Goal: Task Accomplishment & Management: Manage account settings

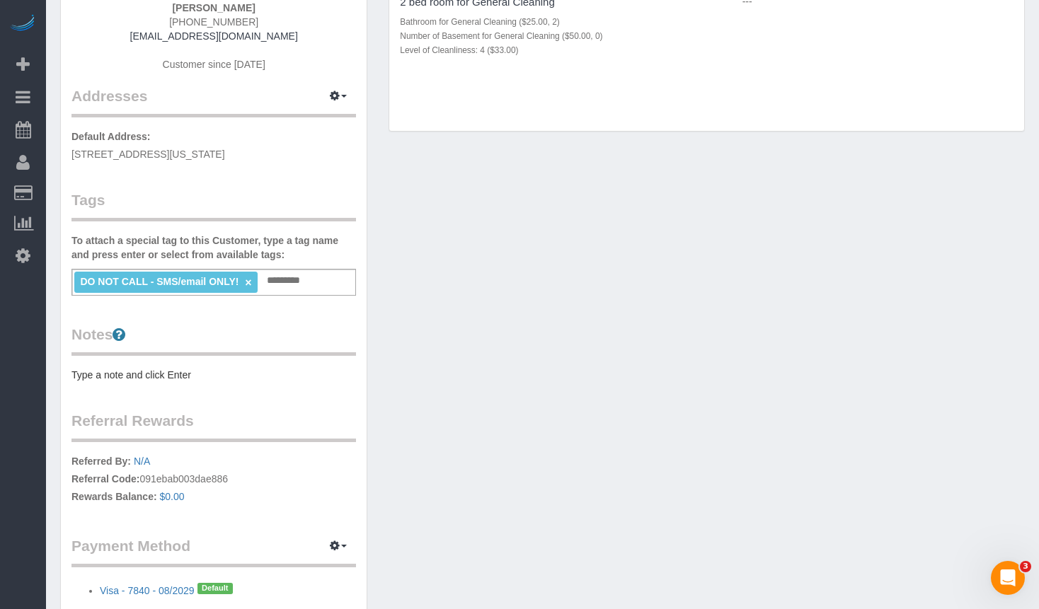
scroll to position [304, 0]
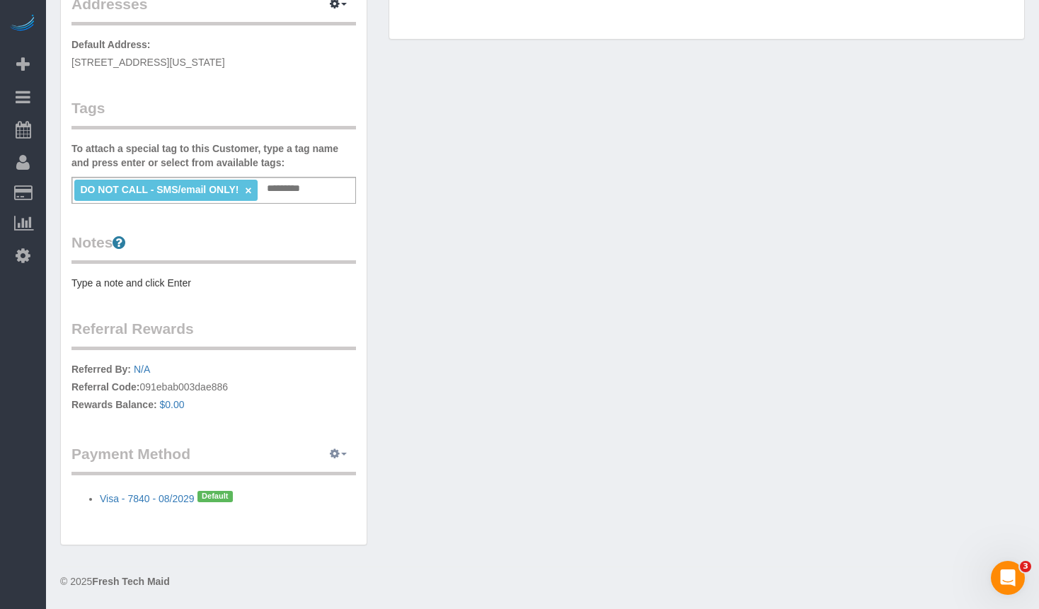
click at [339, 458] on icon "button" at bounding box center [335, 453] width 10 height 8
click at [573, 435] on div "Customer Info Edit Contact Info Send Message Email Preferences Special Sales Ta…" at bounding box center [543, 153] width 986 height 812
click at [159, 501] on link "Visa - 7840 - 08/2029" at bounding box center [147, 498] width 95 height 11
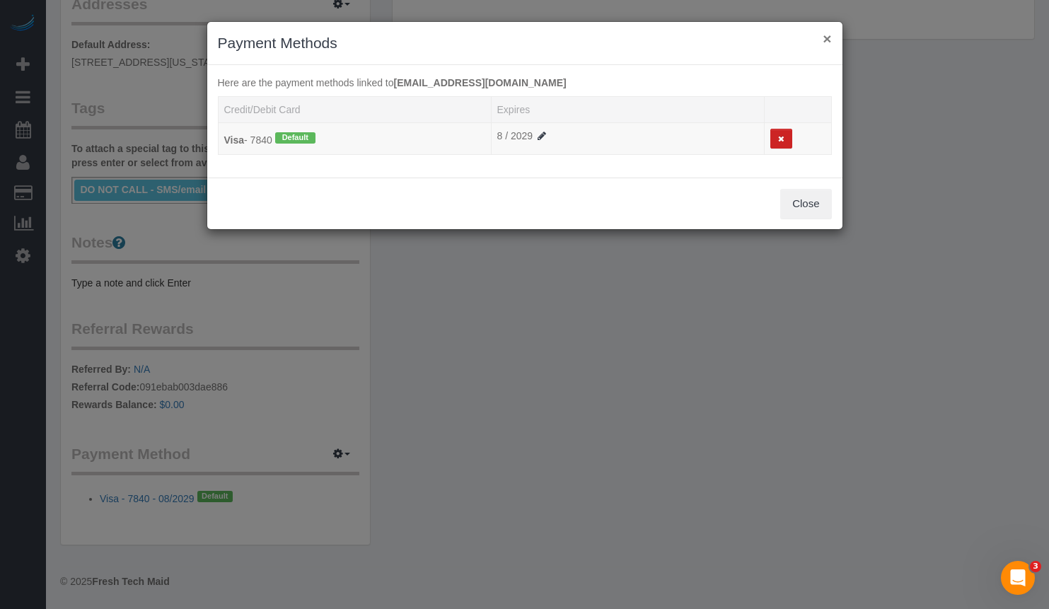
click at [829, 35] on button "×" at bounding box center [827, 38] width 8 height 15
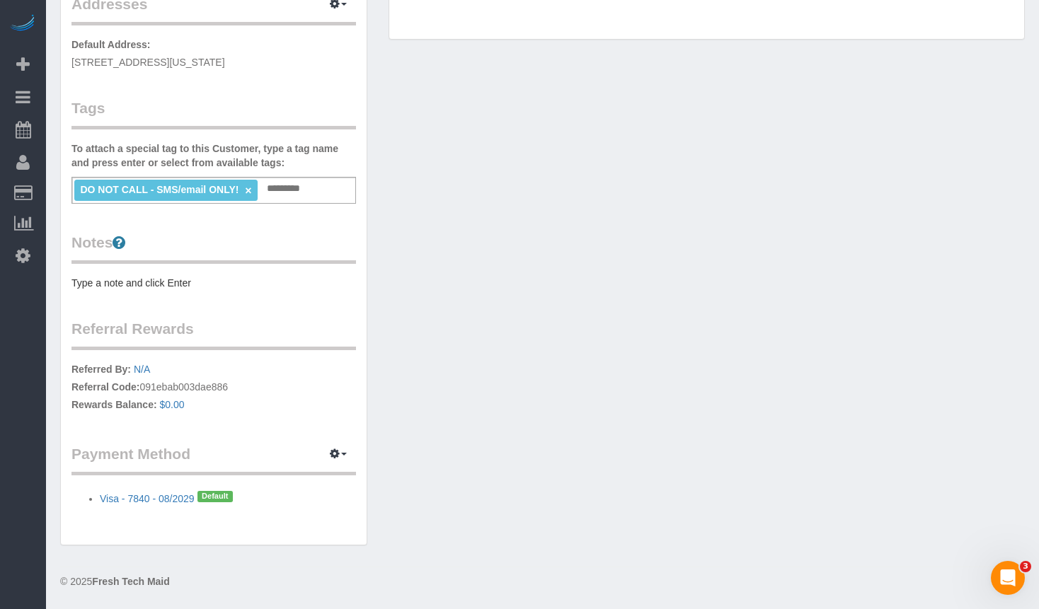
click at [593, 439] on div "Customer Info Edit Contact Info Send Message Email Preferences Special Sales Ta…" at bounding box center [543, 153] width 986 height 812
drag, startPoint x: 66, startPoint y: 494, endPoint x: 306, endPoint y: 500, distance: 239.9
click at [306, 500] on div "Customer Info Edit Contact Info Send Message Email Preferences Special Sales Ta…" at bounding box center [214, 146] width 306 height 797
click at [306, 500] on li "Visa - 7840 - 08/2029 Default" at bounding box center [228, 496] width 256 height 18
drag, startPoint x: 84, startPoint y: 494, endPoint x: 196, endPoint y: 508, distance: 112.7
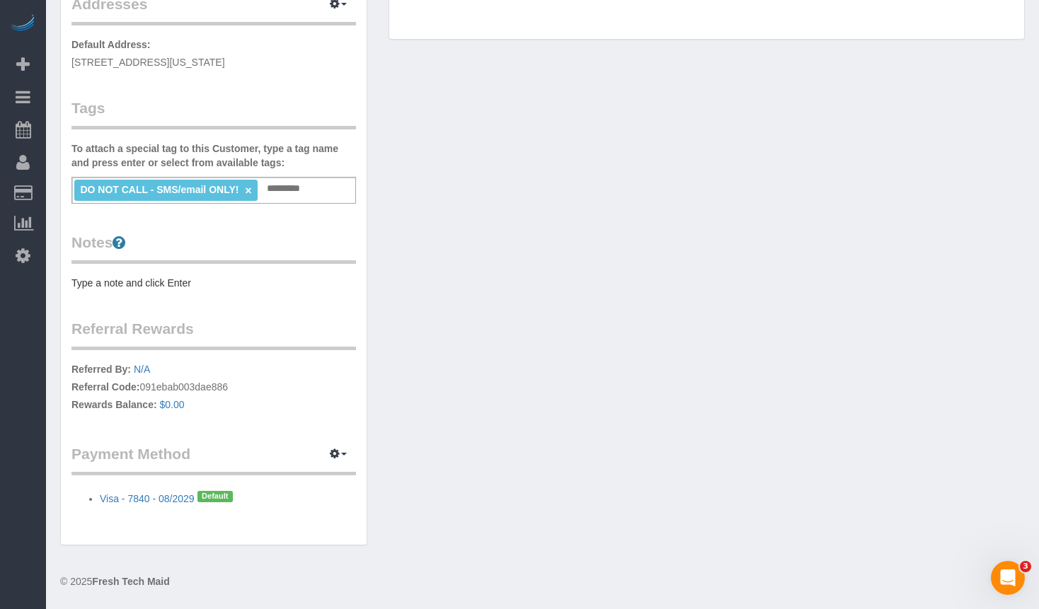
click at [196, 508] on div "Customer Info Edit Contact Info Send Message Email Preferences Special Sales Ta…" at bounding box center [214, 146] width 306 height 797
click at [284, 522] on div "Customer Info Edit Contact Info Send Message Email Preferences Special Sales Ta…" at bounding box center [214, 146] width 306 height 797
click at [337, 453] on icon "button" at bounding box center [335, 453] width 10 height 8
click at [313, 539] on div "Customer Info Edit Contact Info Send Message Email Preferences Special Sales Ta…" at bounding box center [214, 146] width 306 height 797
drag, startPoint x: 83, startPoint y: 500, endPoint x: 196, endPoint y: 512, distance: 113.2
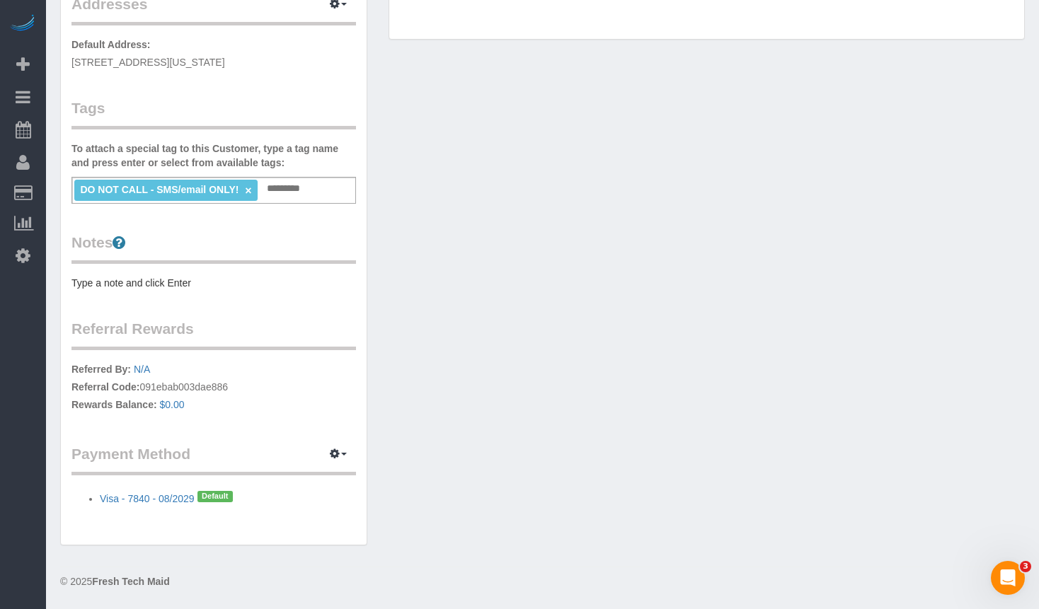
click at [196, 512] on div "Customer Info Edit Contact Info Send Message Email Preferences Special Sales Ta…" at bounding box center [214, 146] width 306 height 797
click at [134, 517] on div "Customer Info Edit Contact Info Send Message Email Preferences Special Sales Ta…" at bounding box center [214, 146] width 306 height 797
click at [370, 390] on div "Customer Info Edit Contact Info Send Message Email Preferences Special Sales Ta…" at bounding box center [214, 153] width 328 height 812
drag, startPoint x: 1002, startPoint y: 287, endPoint x: 822, endPoint y: 215, distance: 193.7
click at [1002, 287] on div "Customer Info Edit Contact Info Send Message Email Preferences Special Sales Ta…" at bounding box center [543, 153] width 986 height 812
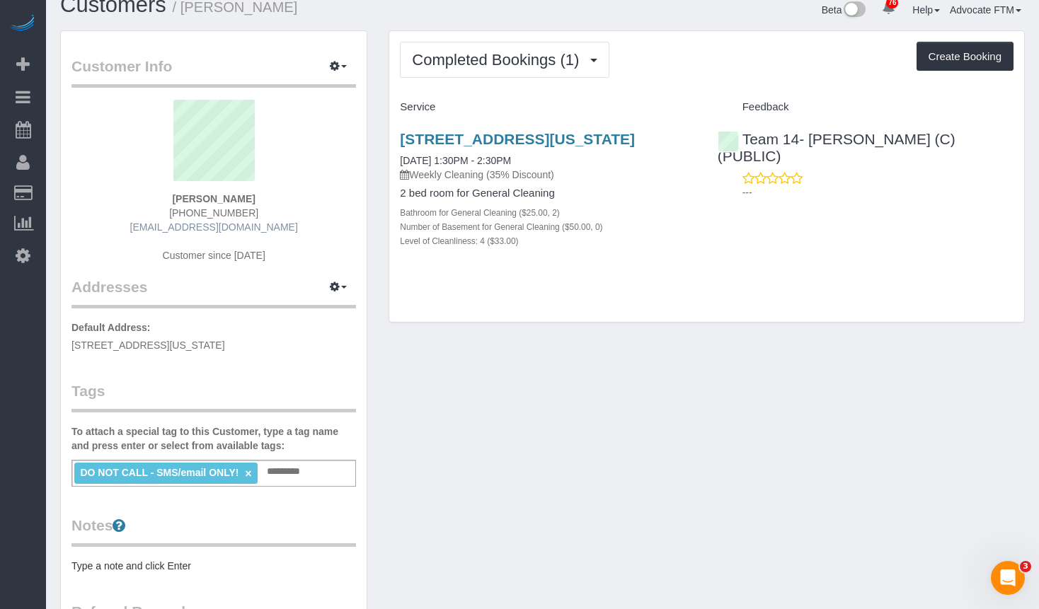
scroll to position [0, 0]
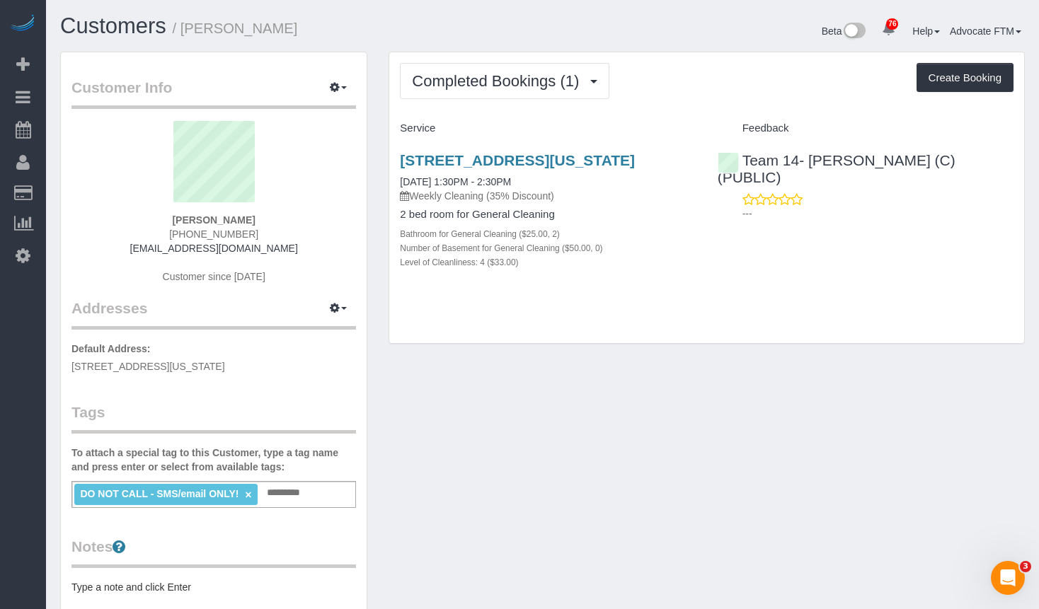
drag, startPoint x: 277, startPoint y: 233, endPoint x: 171, endPoint y: 231, distance: 106.2
click at [171, 231] on div "[PERSON_NAME] [PHONE_NUMBER] [EMAIL_ADDRESS][DOMAIN_NAME] Customer since [DATE]" at bounding box center [213, 209] width 284 height 177
copy span "[PHONE_NUMBER]"
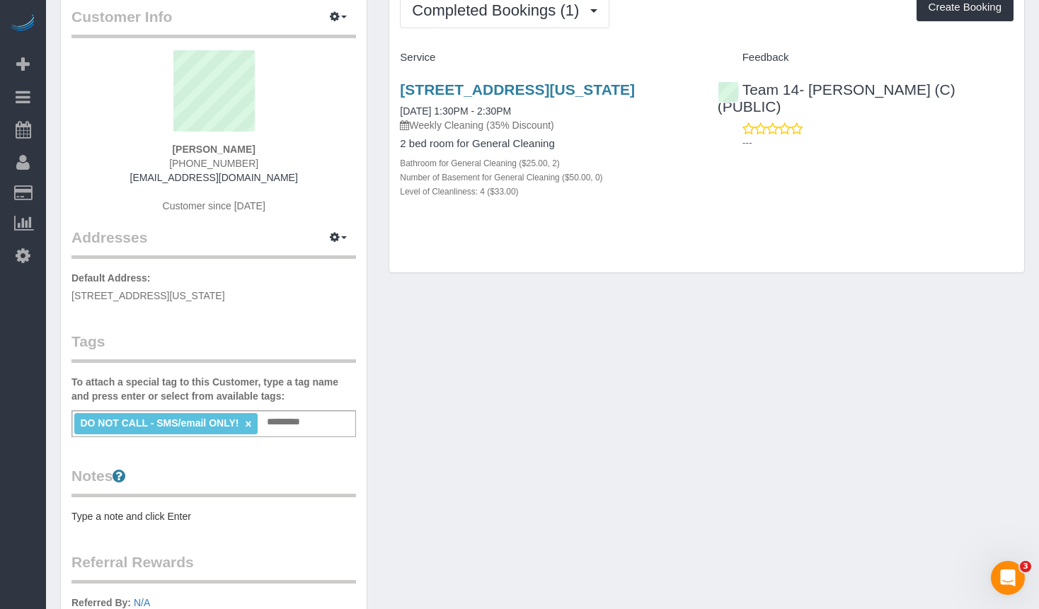
scroll to position [304, 0]
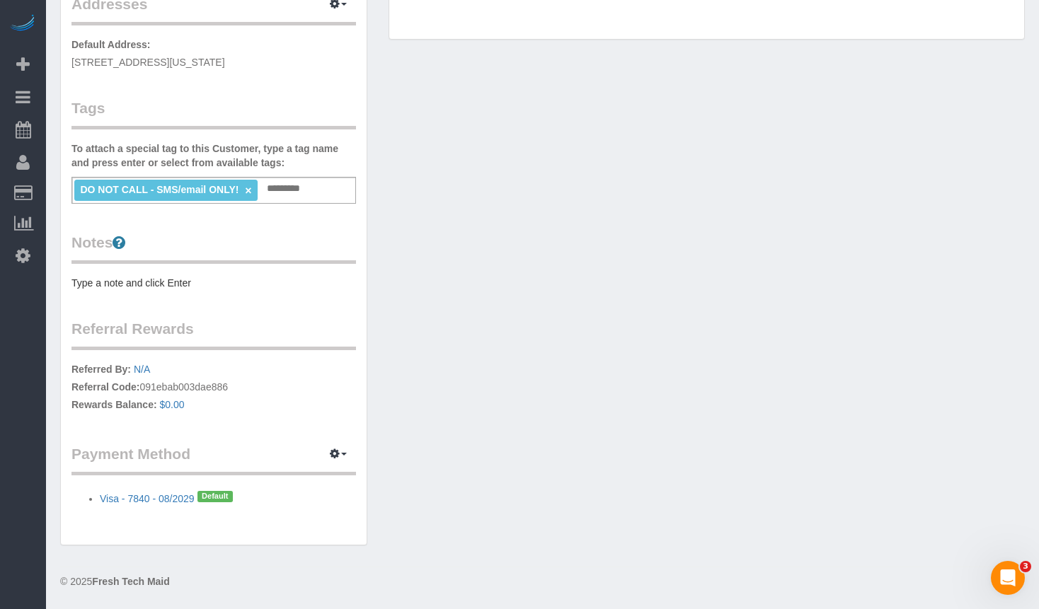
click at [967, 269] on div "Customer Info Edit Contact Info Send Message Email Preferences Special Sales Ta…" at bounding box center [543, 153] width 986 height 812
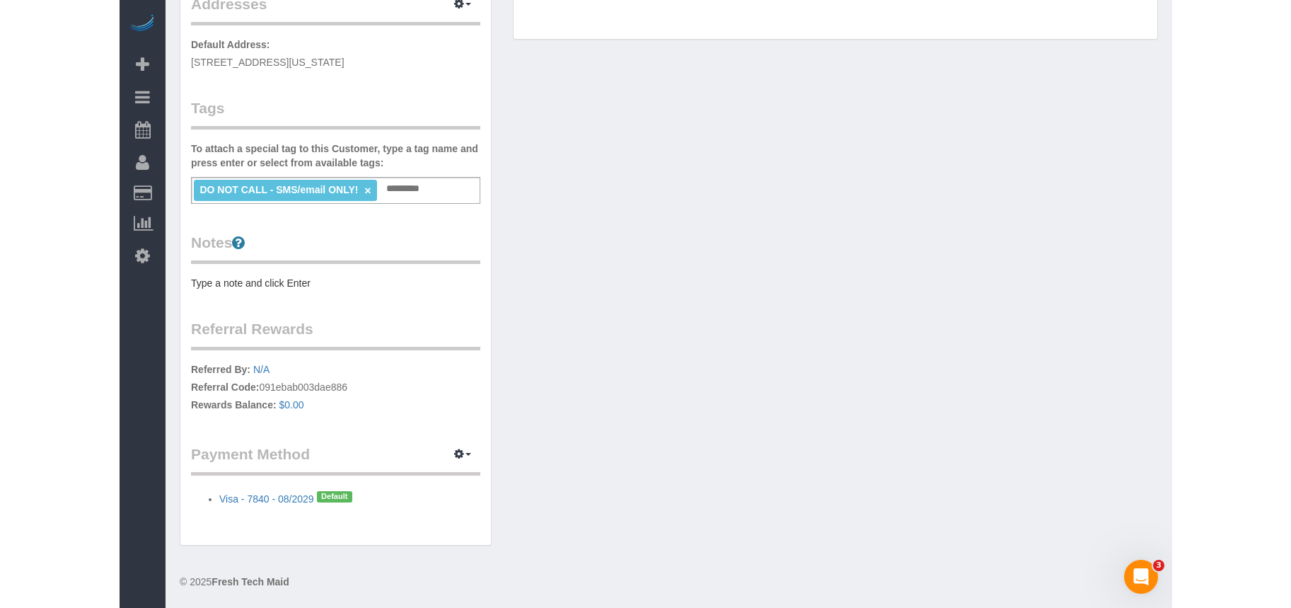
scroll to position [0, 0]
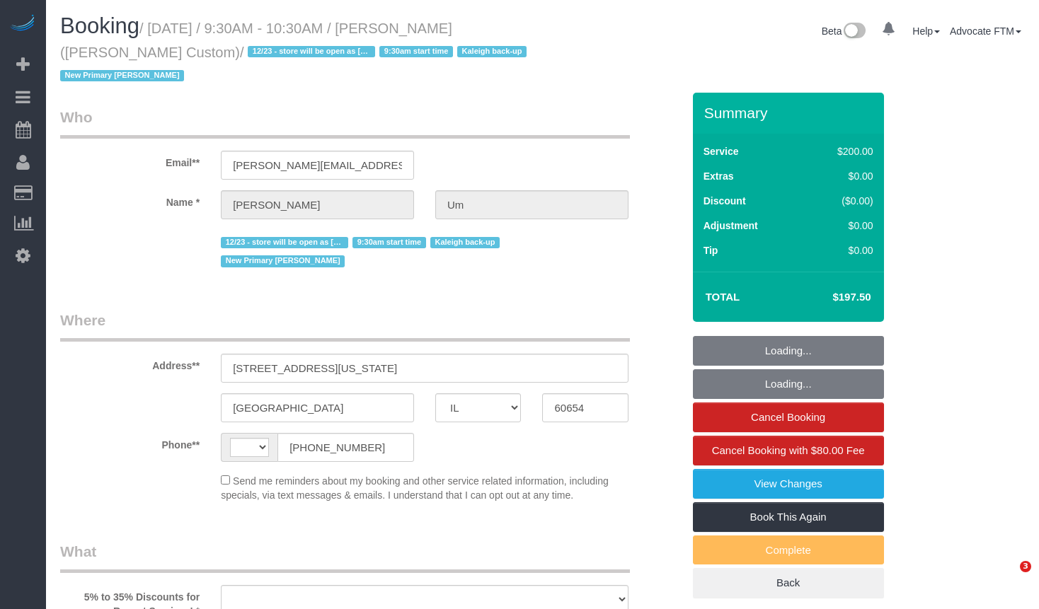
select select "IL"
select select "string:[GEOGRAPHIC_DATA]"
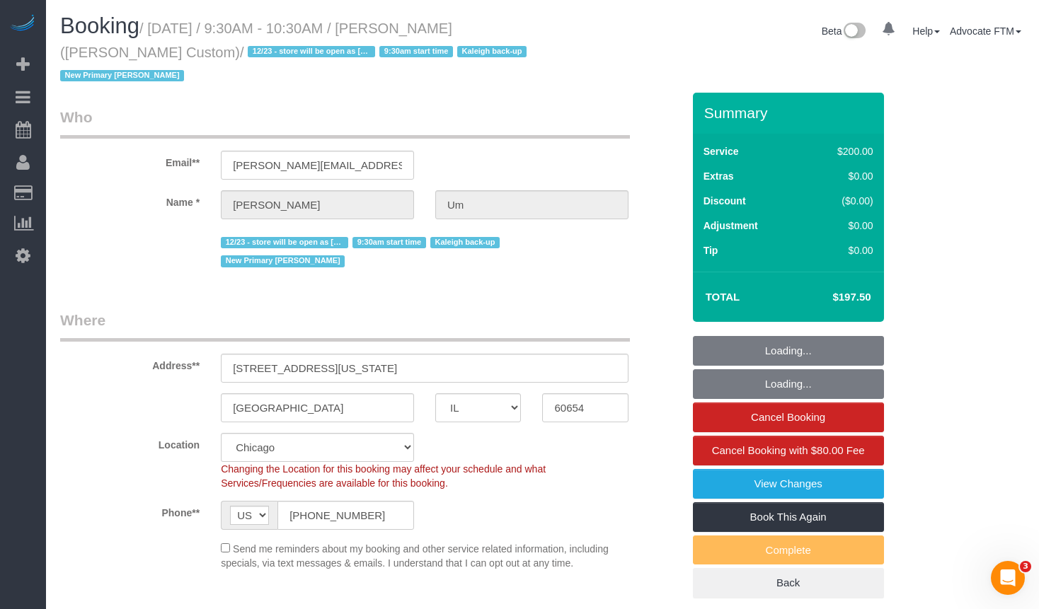
select select "object:829"
select select "string:fspay-02be4c91-19f8-4229-8070-9e16dee21cb8"
select select "512"
select select "2"
select select "number:1"
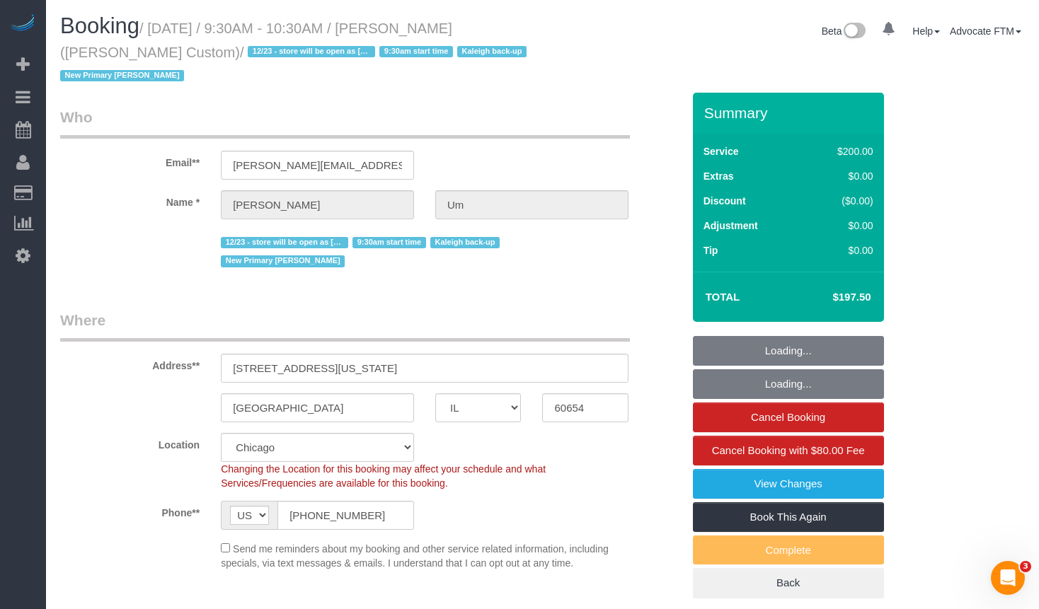
select select "number:58"
select select "number:139"
select select "number:108"
select select "object:1209"
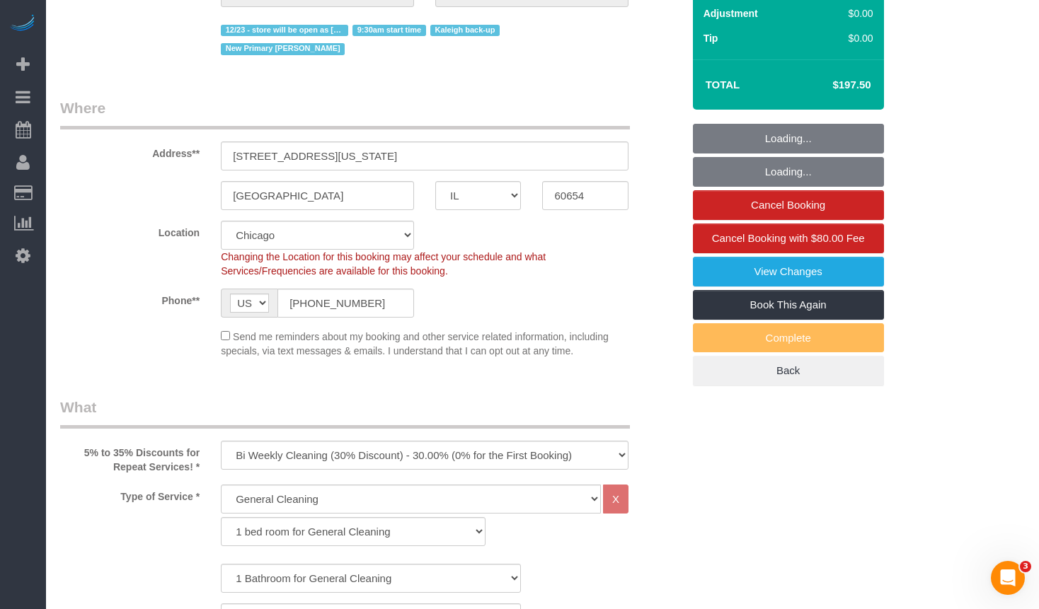
select select "2"
